Goal: Task Accomplishment & Management: Manage account settings

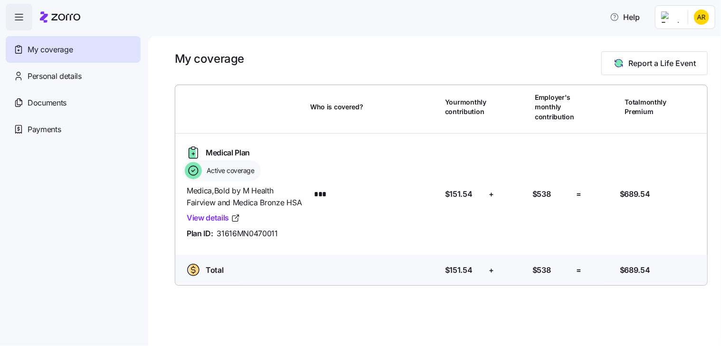
click at [18, 17] on icon "button" at bounding box center [18, 16] width 11 height 11
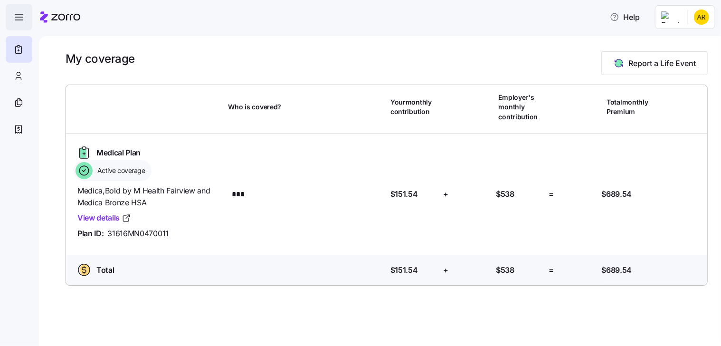
click at [18, 17] on icon "button" at bounding box center [18, 16] width 11 height 11
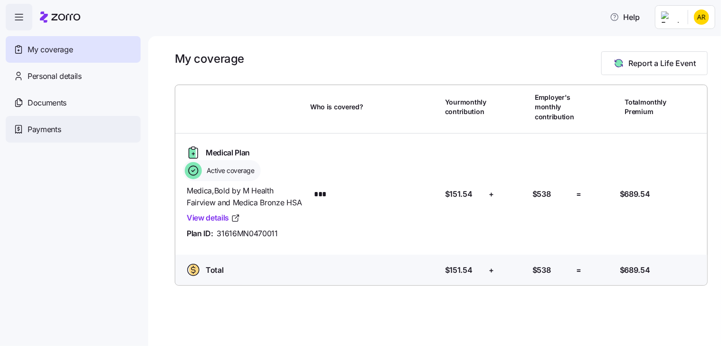
click at [51, 127] on span "Payments" at bounding box center [44, 130] width 33 height 12
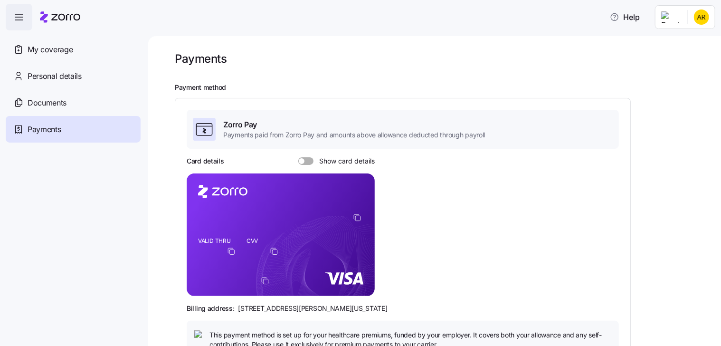
click at [309, 161] on span at bounding box center [310, 161] width 10 height 8
click at [298, 157] on input "Show card details" at bounding box center [298, 157] width 0 height 0
